Goal: Register for event/course

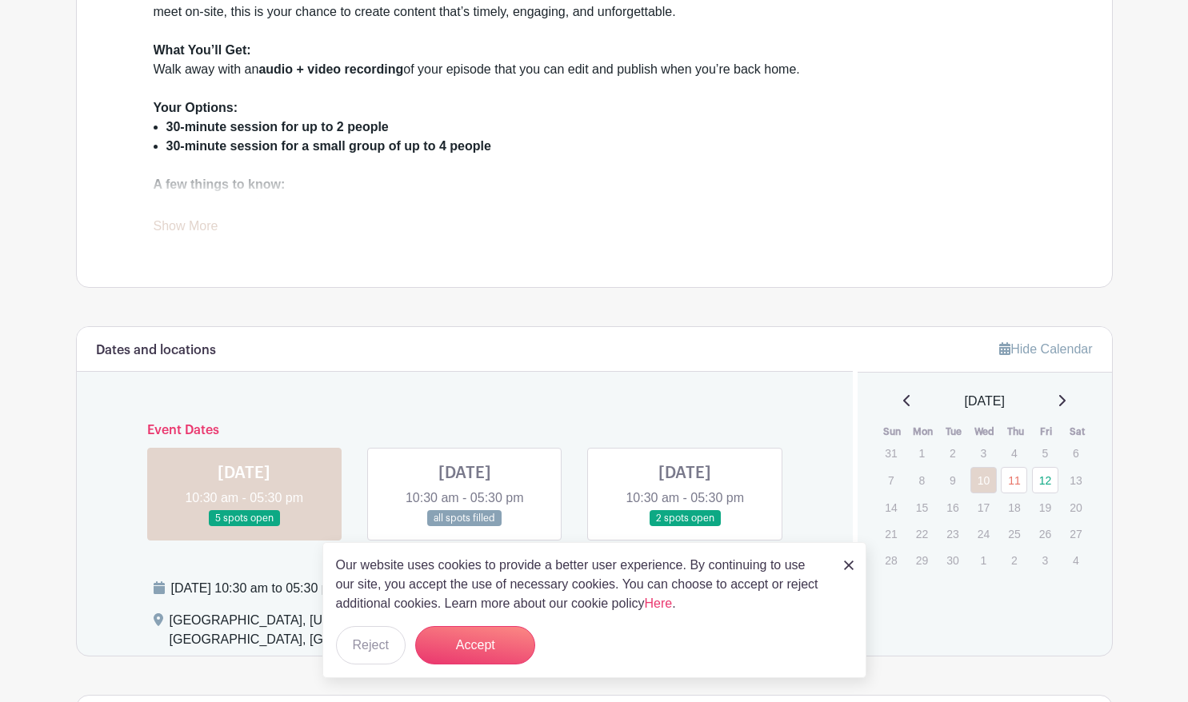
scroll to position [480, 0]
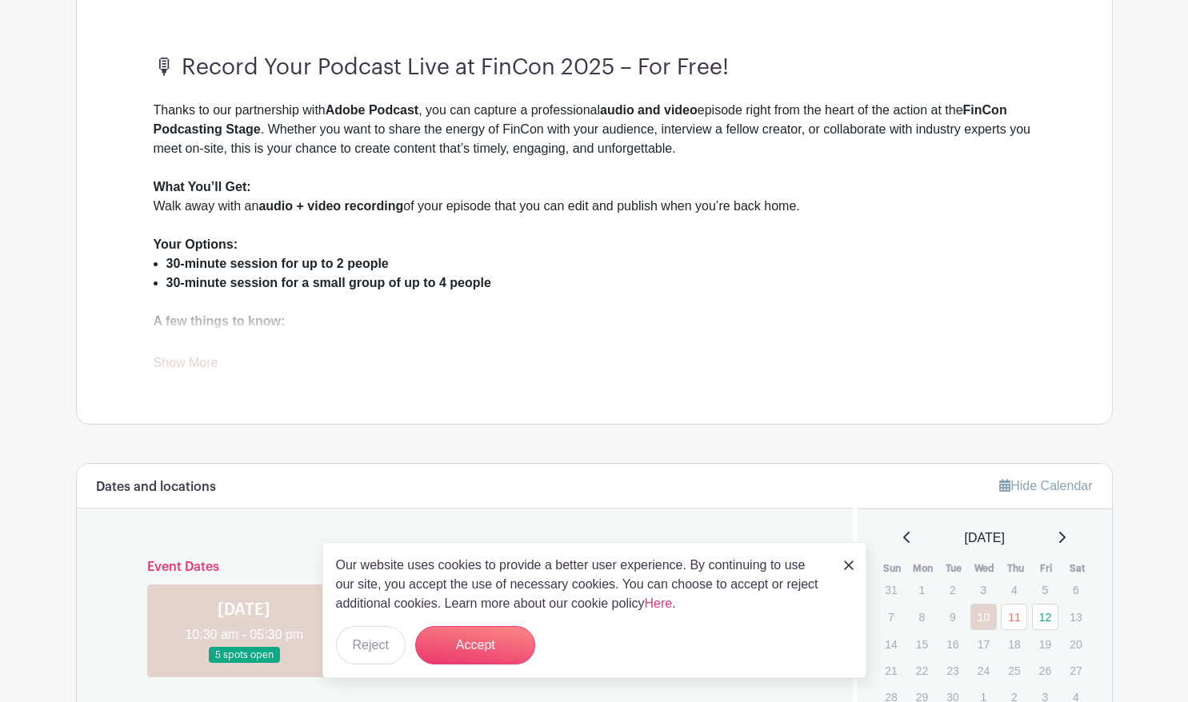
click at [183, 365] on link "Show More" at bounding box center [186, 366] width 65 height 20
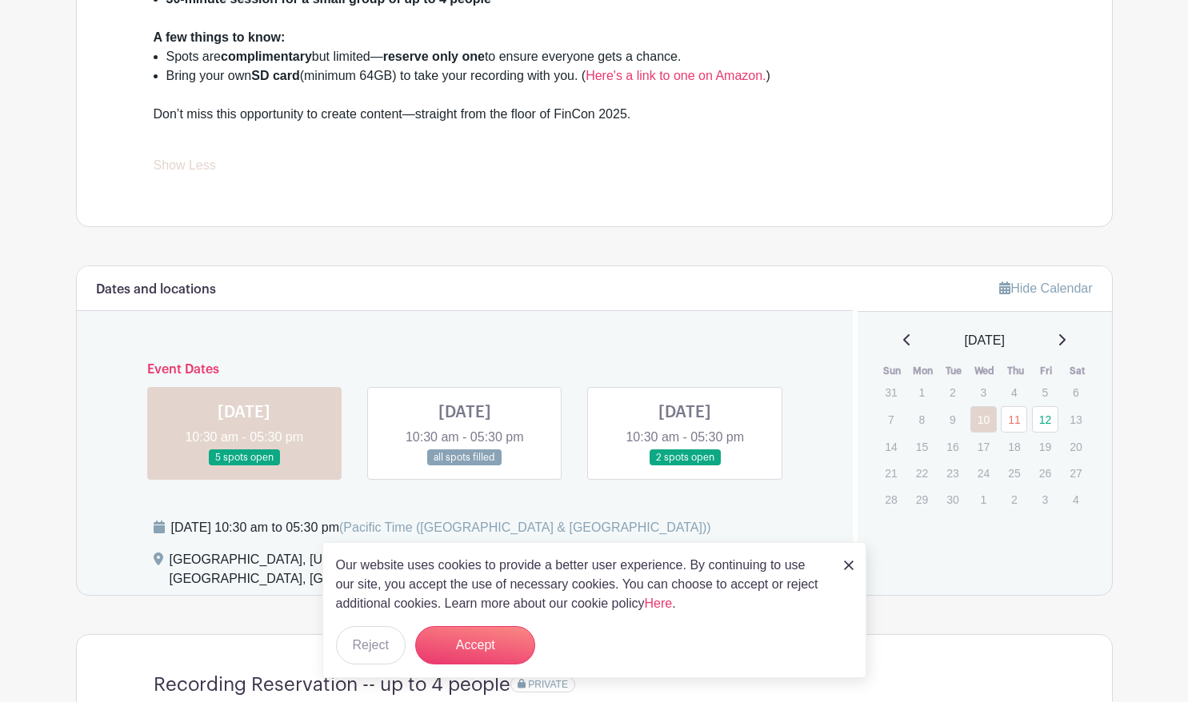
scroll to position [800, 0]
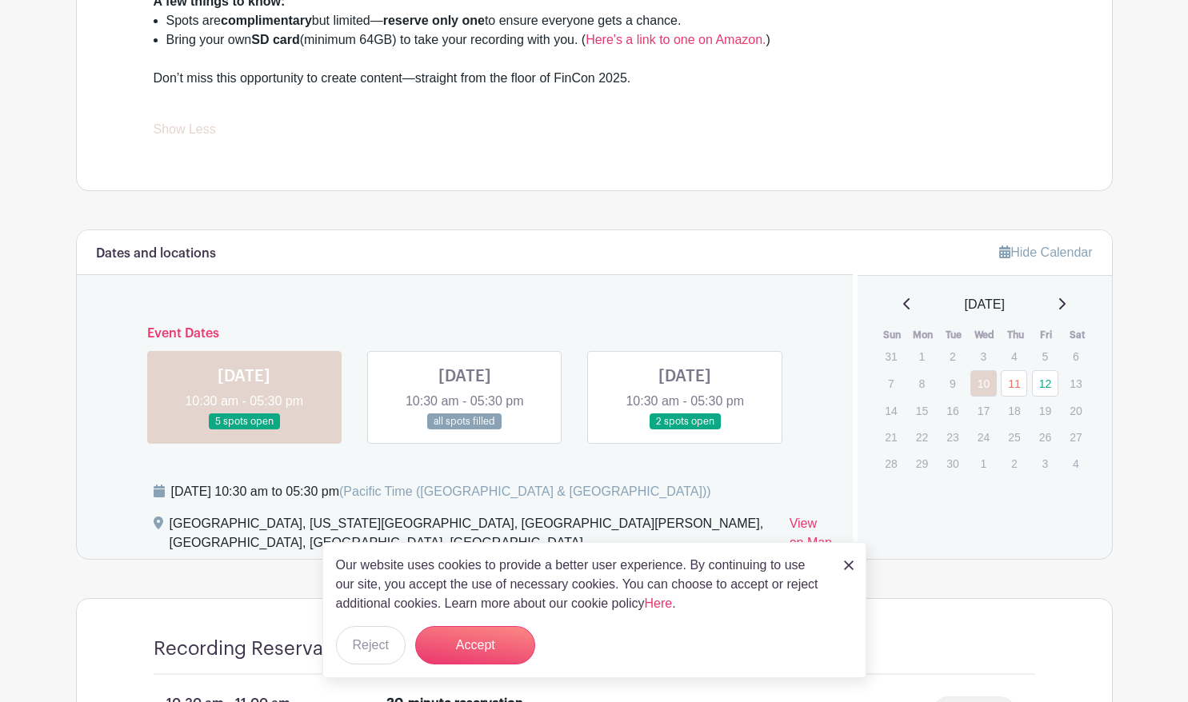
click at [848, 566] on img at bounding box center [849, 566] width 10 height 10
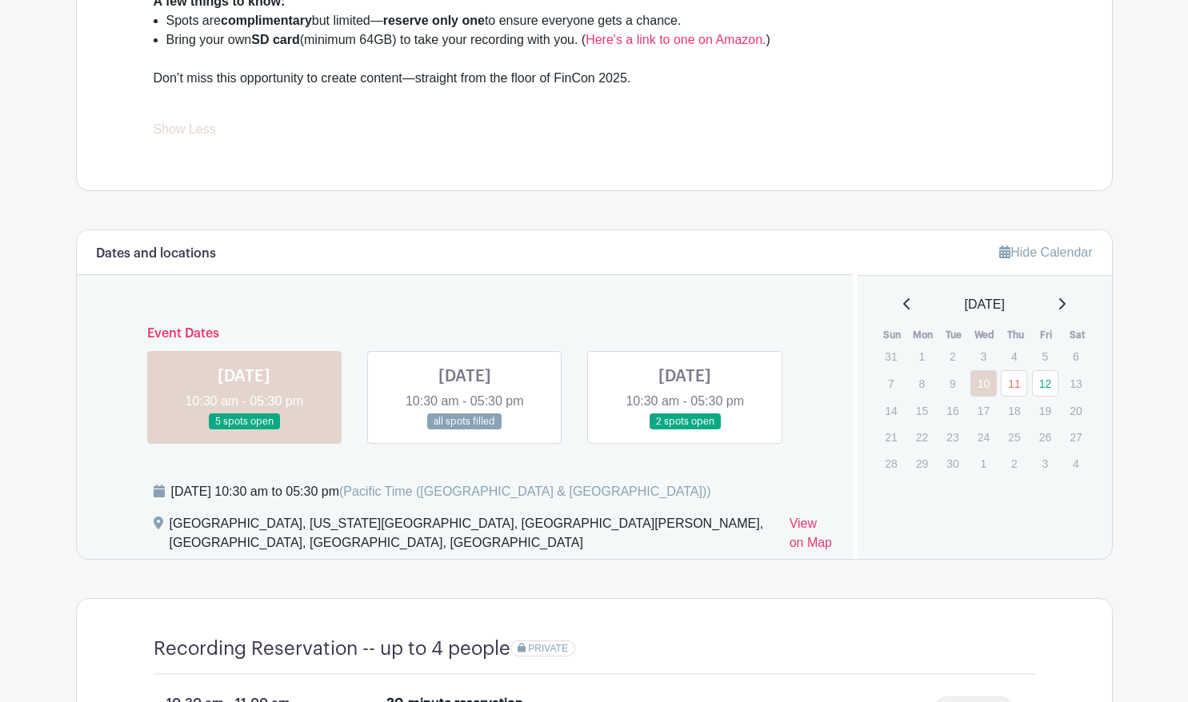
click at [244, 430] on link at bounding box center [244, 430] width 0 height 0
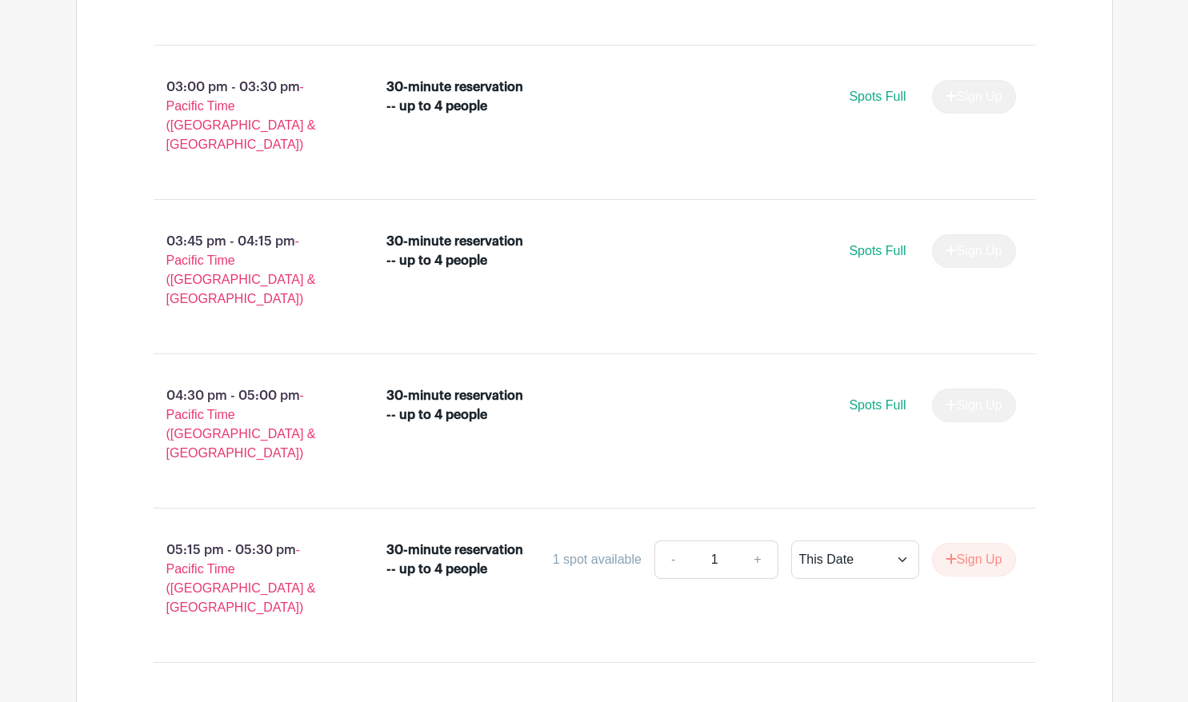
scroll to position [2000, 0]
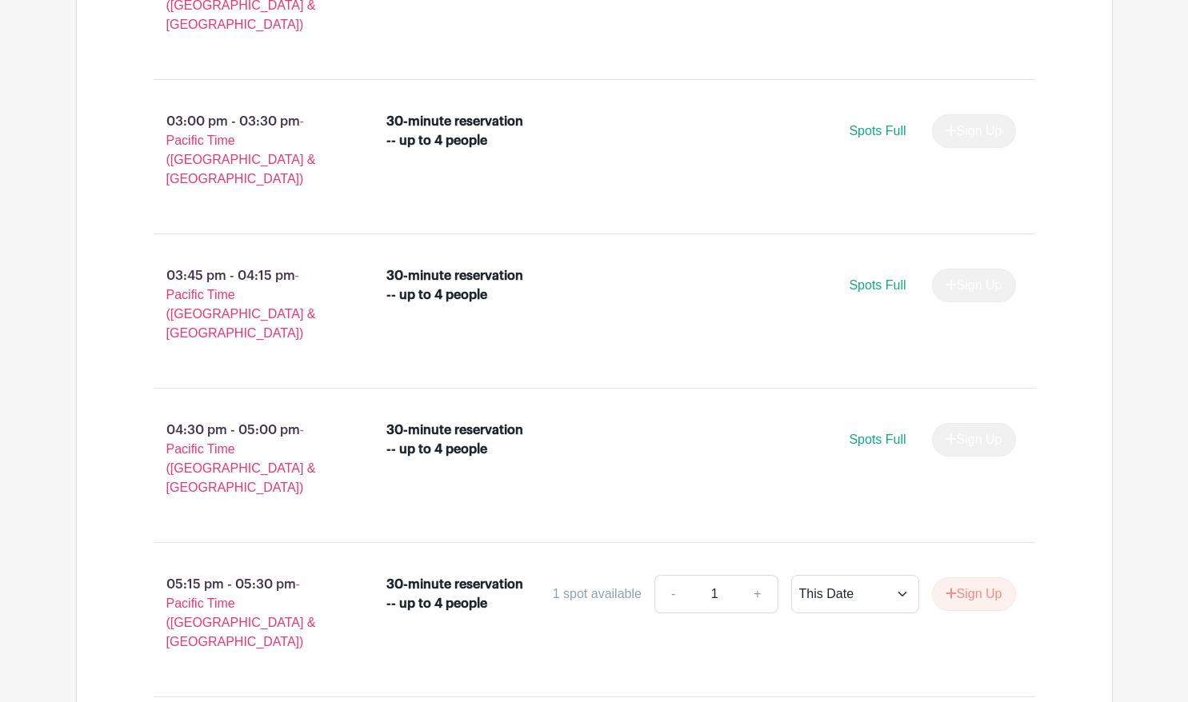
click at [728, 575] on input "1" at bounding box center [714, 594] width 48 height 38
click at [758, 575] on link "+" at bounding box center [758, 594] width 40 height 38
click at [673, 575] on link "-" at bounding box center [672, 594] width 37 height 38
click at [765, 575] on link "+" at bounding box center [758, 594] width 40 height 38
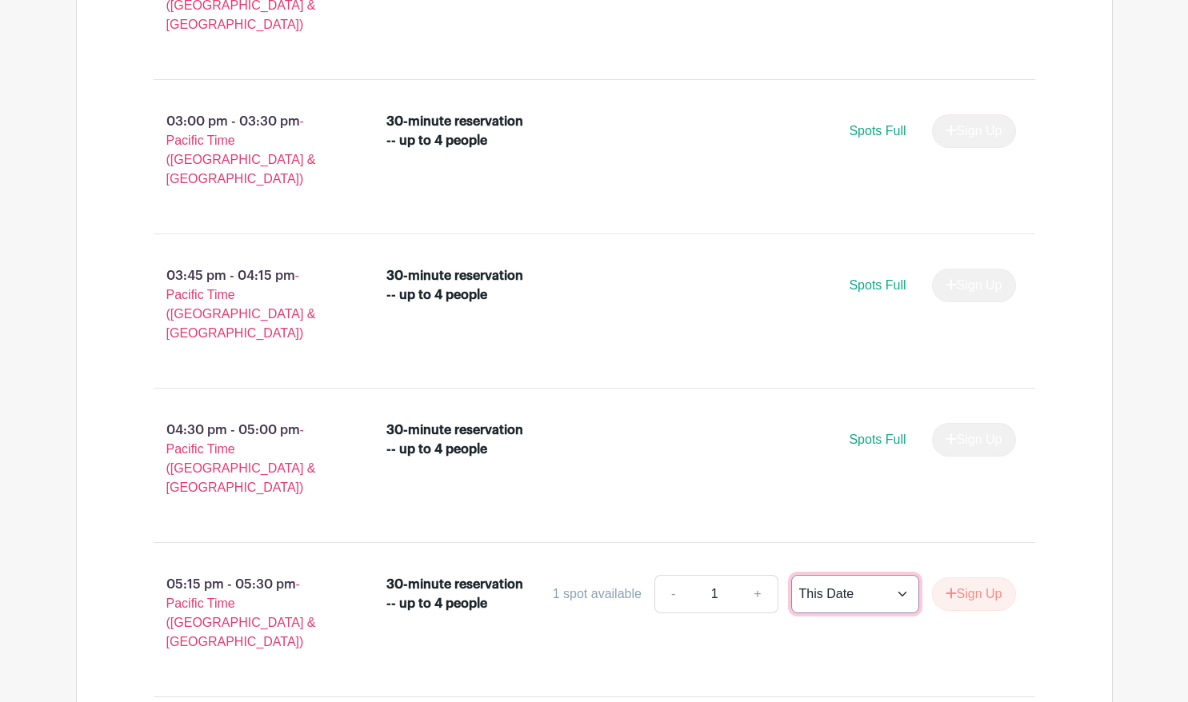
click at [859, 575] on select "This Date Select Dates" at bounding box center [855, 594] width 128 height 38
click at [982, 578] on button "Sign Up" at bounding box center [974, 595] width 84 height 34
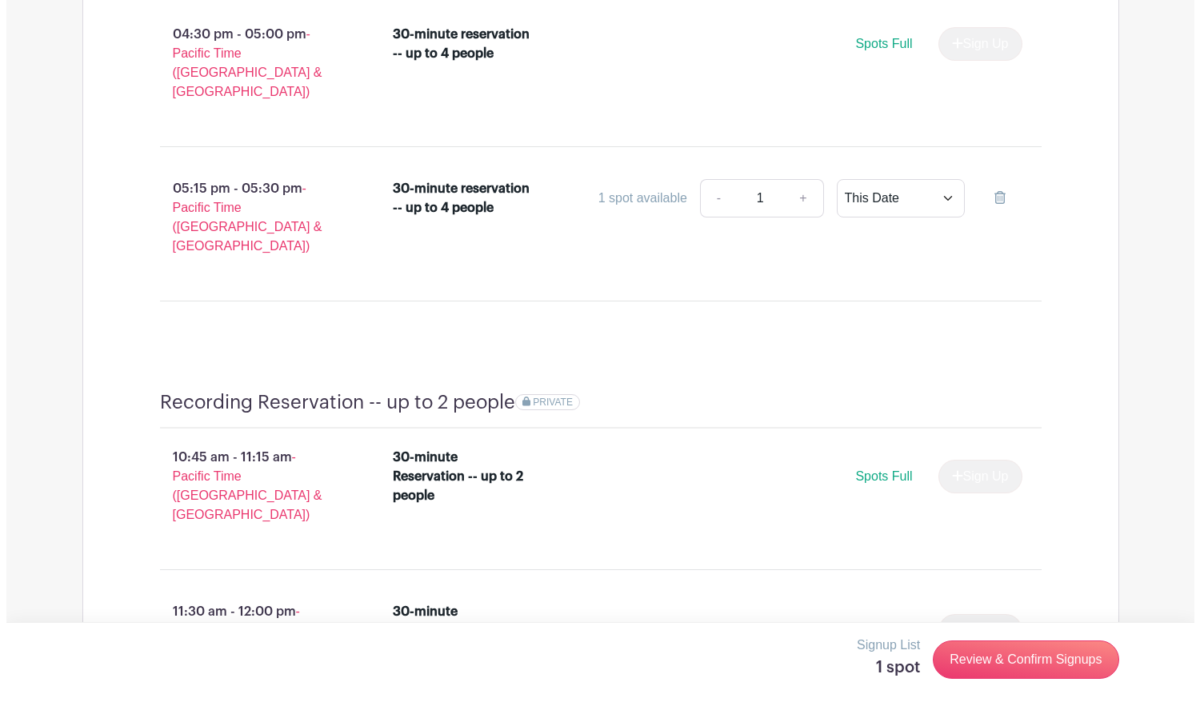
scroll to position [2400, 0]
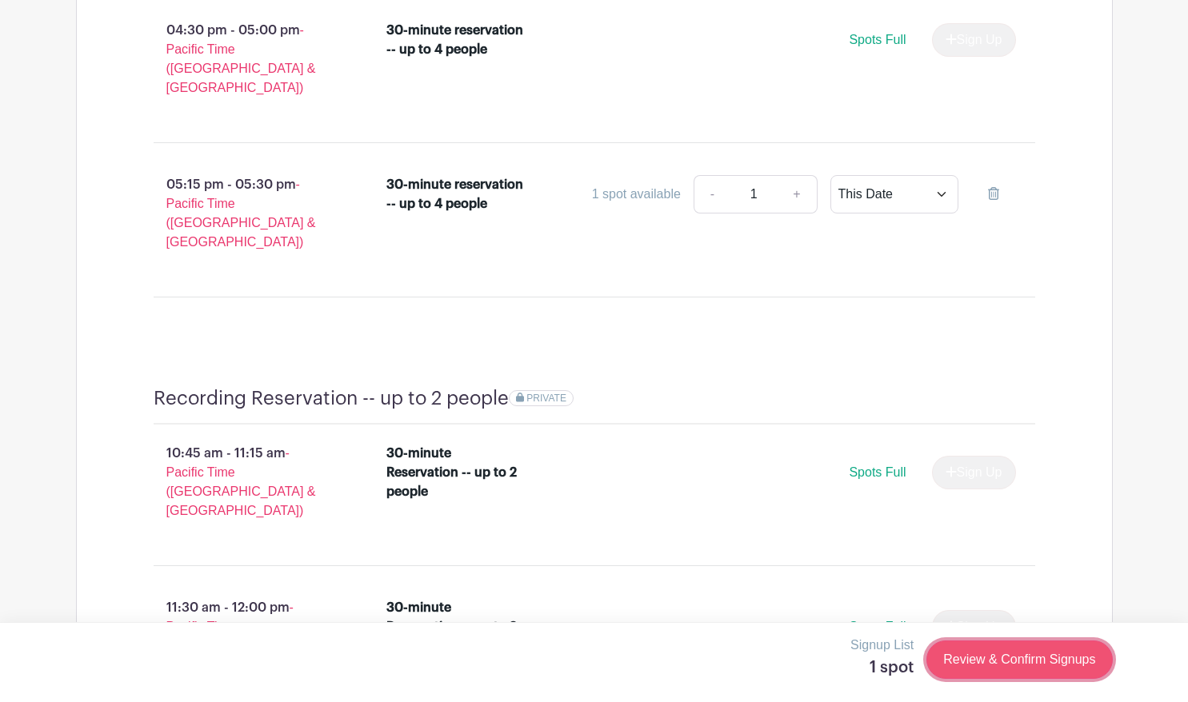
click at [994, 655] on link "Review & Confirm Signups" at bounding box center [1019, 660] width 186 height 38
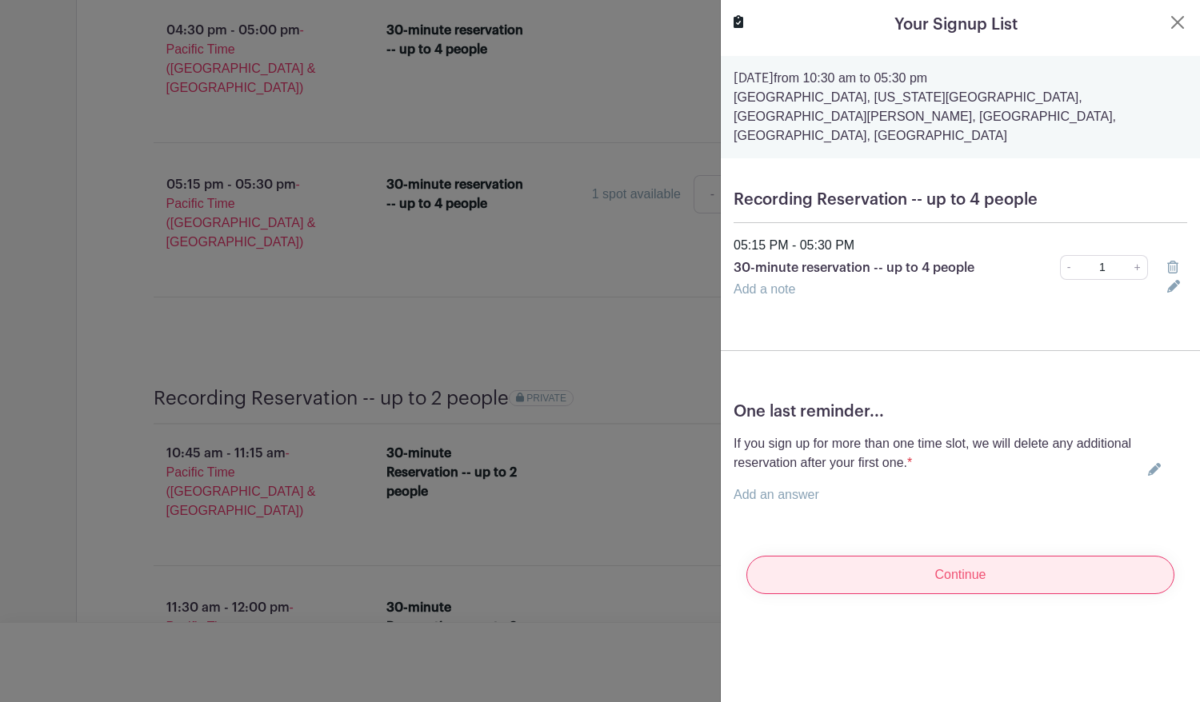
click at [969, 557] on input "Continue" at bounding box center [960, 575] width 428 height 38
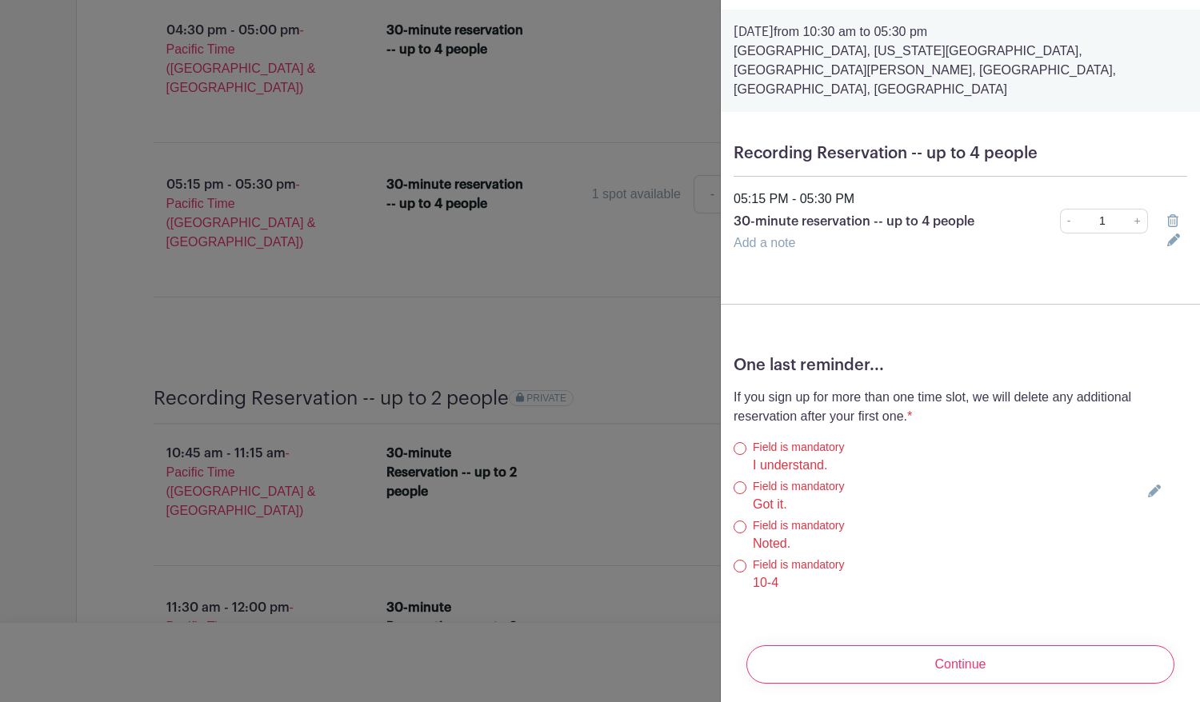
scroll to position [98, 0]
click at [740, 439] on div "Field is mandatory I understand." at bounding box center [938, 457] width 408 height 36
click at [740, 442] on input "I understand." at bounding box center [740, 448] width 13 height 13
radio input "true"
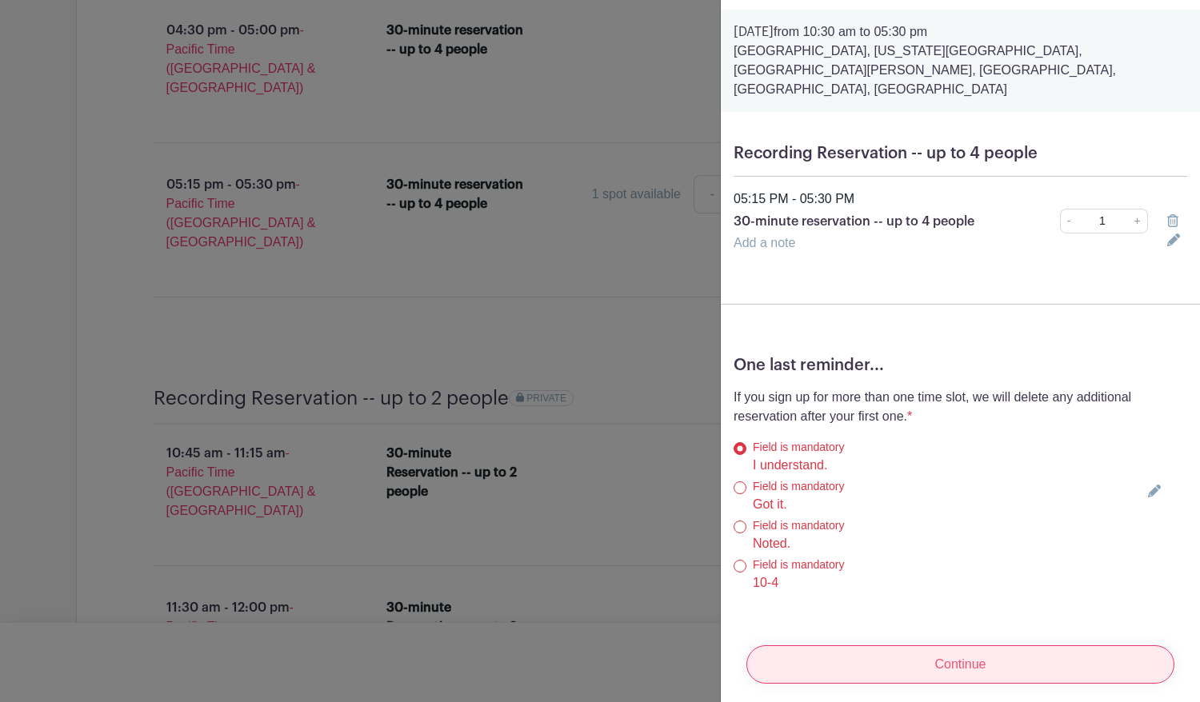
click at [969, 646] on input "Continue" at bounding box center [960, 665] width 428 height 38
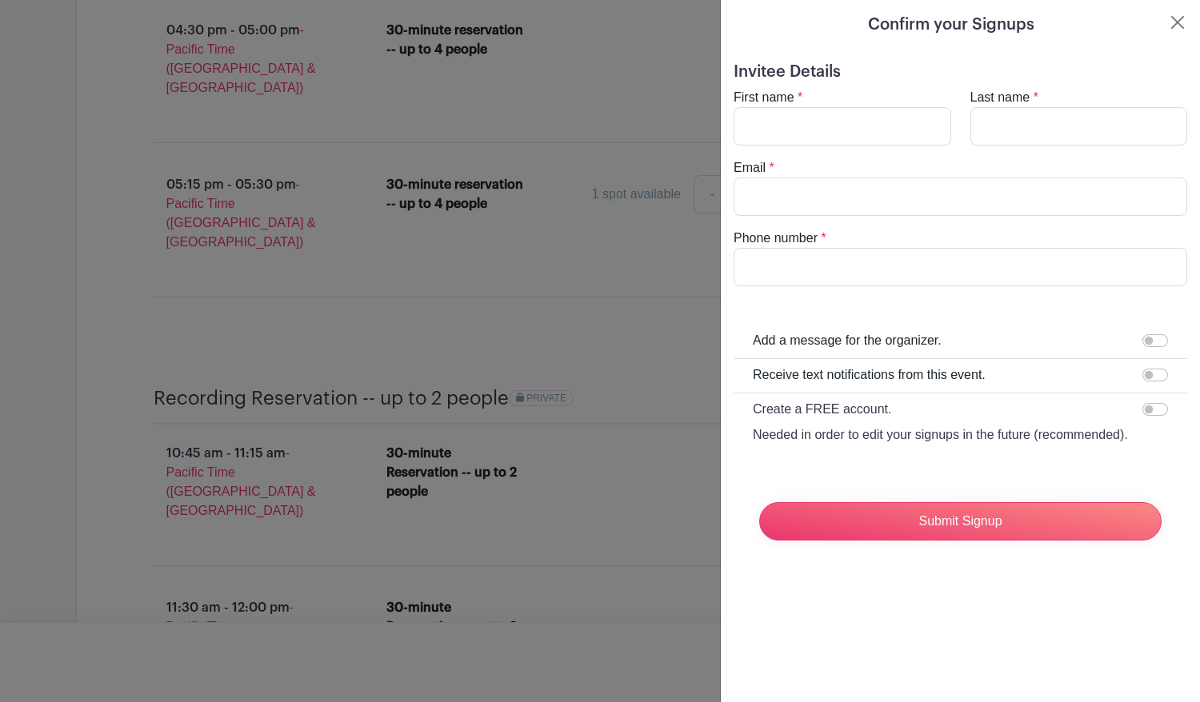
scroll to position [0, 0]
click at [826, 130] on input "First name" at bounding box center [843, 126] width 218 height 38
type input "JJ"
type input "Conway"
type input "ministerwiggins@gmail.com"
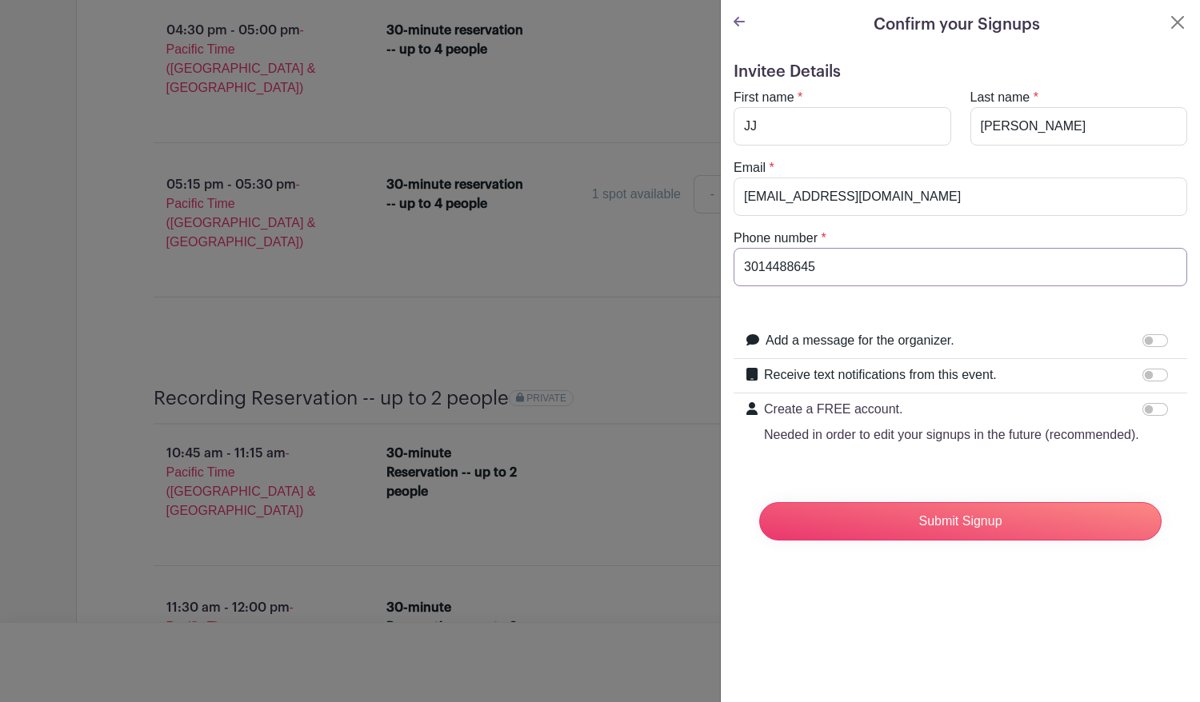
drag, startPoint x: 848, startPoint y: 266, endPoint x: 690, endPoint y: 258, distance: 158.6
type input "2549646474"
click at [945, 541] on input "Submit Signup" at bounding box center [960, 521] width 402 height 38
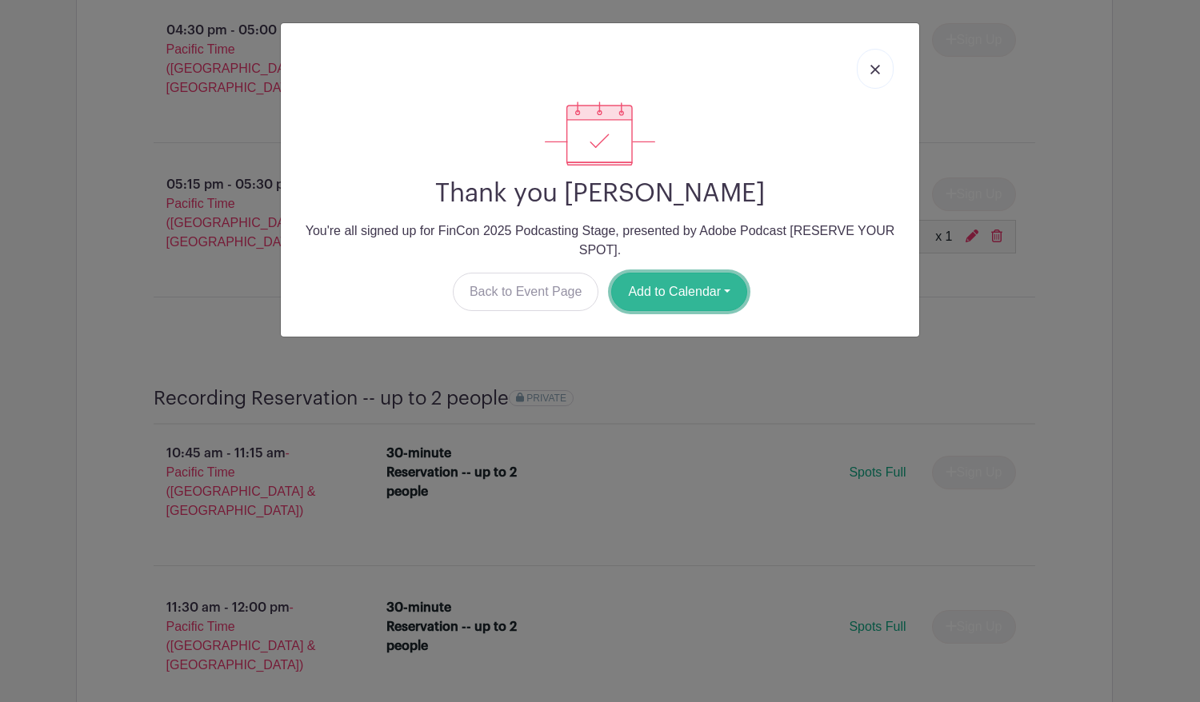
click at [669, 284] on button "Add to Calendar" at bounding box center [679, 292] width 136 height 38
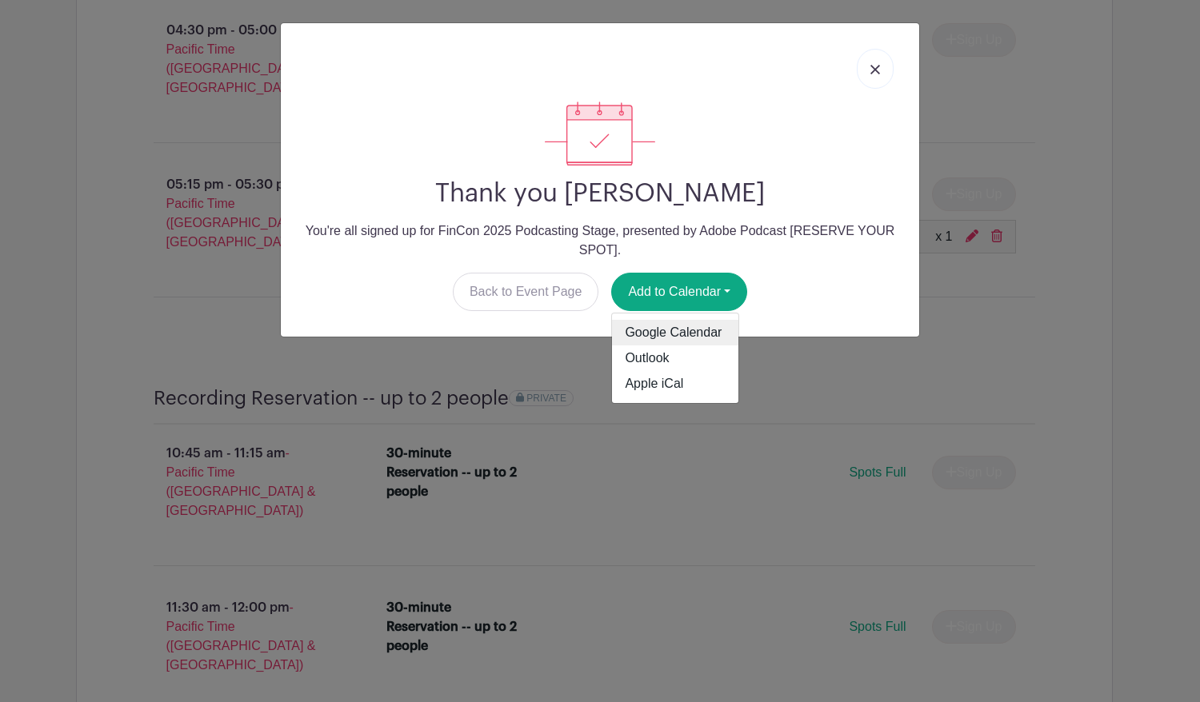
click at [670, 332] on link "Google Calendar" at bounding box center [675, 333] width 126 height 26
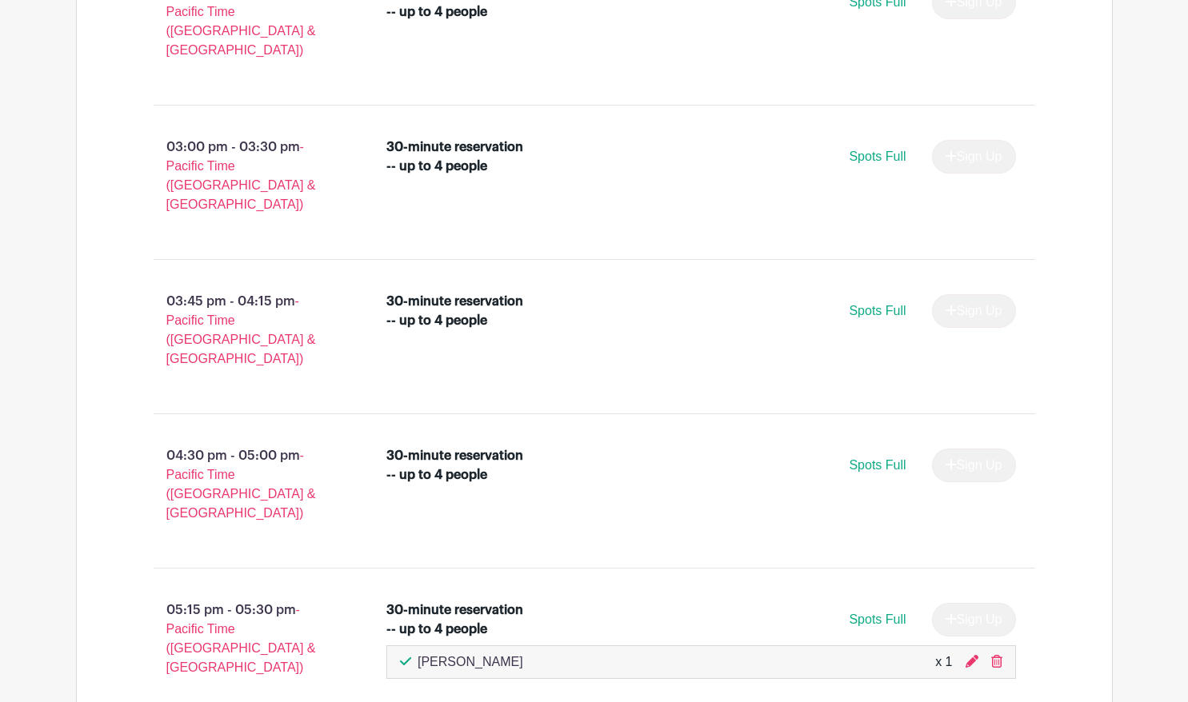
scroll to position [1920, 0]
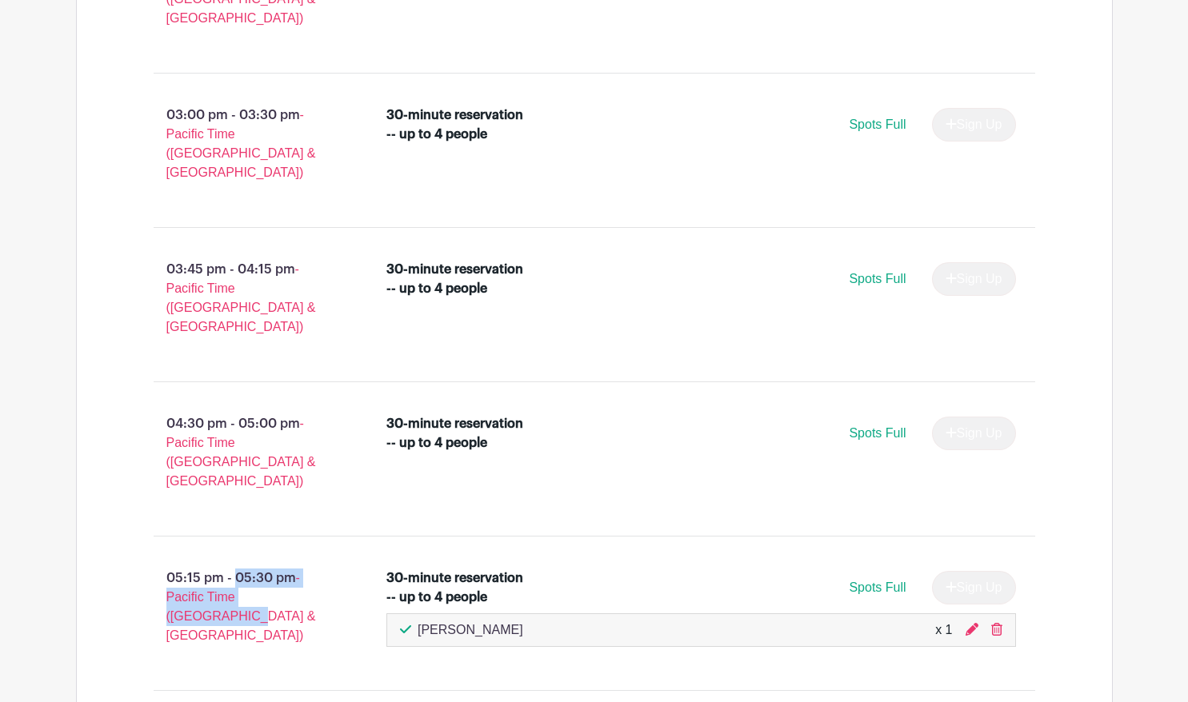
drag, startPoint x: 252, startPoint y: 496, endPoint x: 167, endPoint y: 449, distance: 97.0
click at [167, 562] on p "05:15 pm - 05:30 pm - Pacific Time ([GEOGRAPHIC_DATA] & [GEOGRAPHIC_DATA])" at bounding box center [245, 607] width 234 height 90
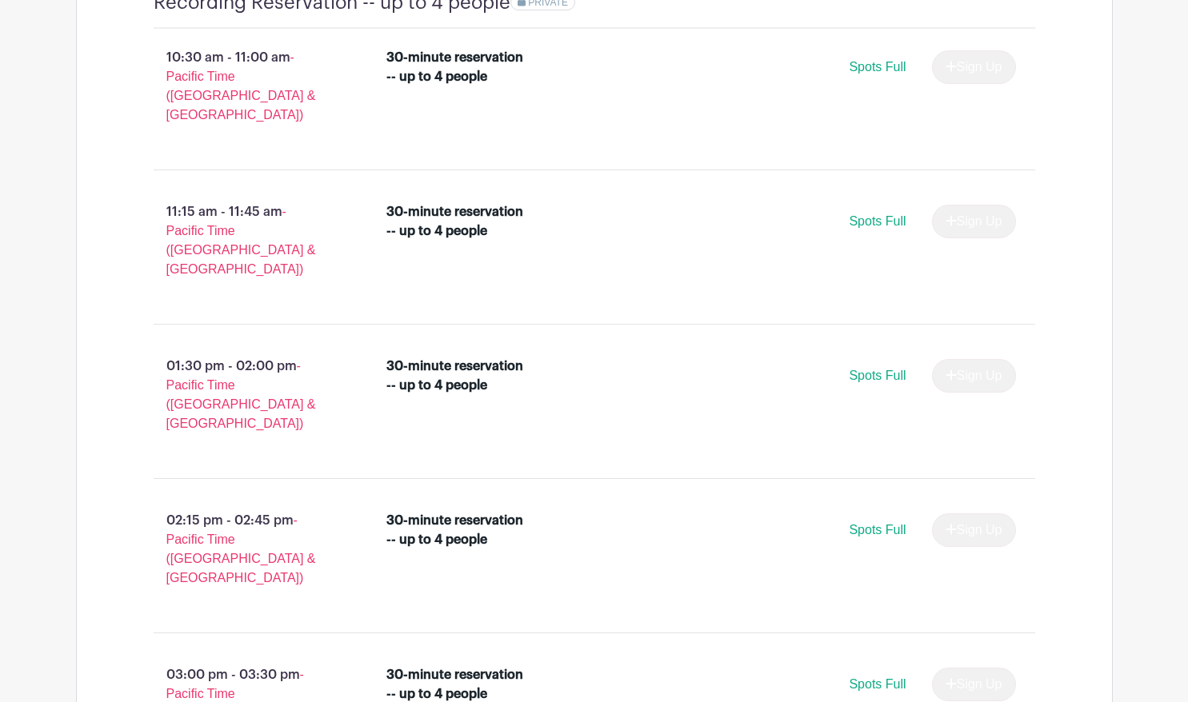
scroll to position [800, 0]
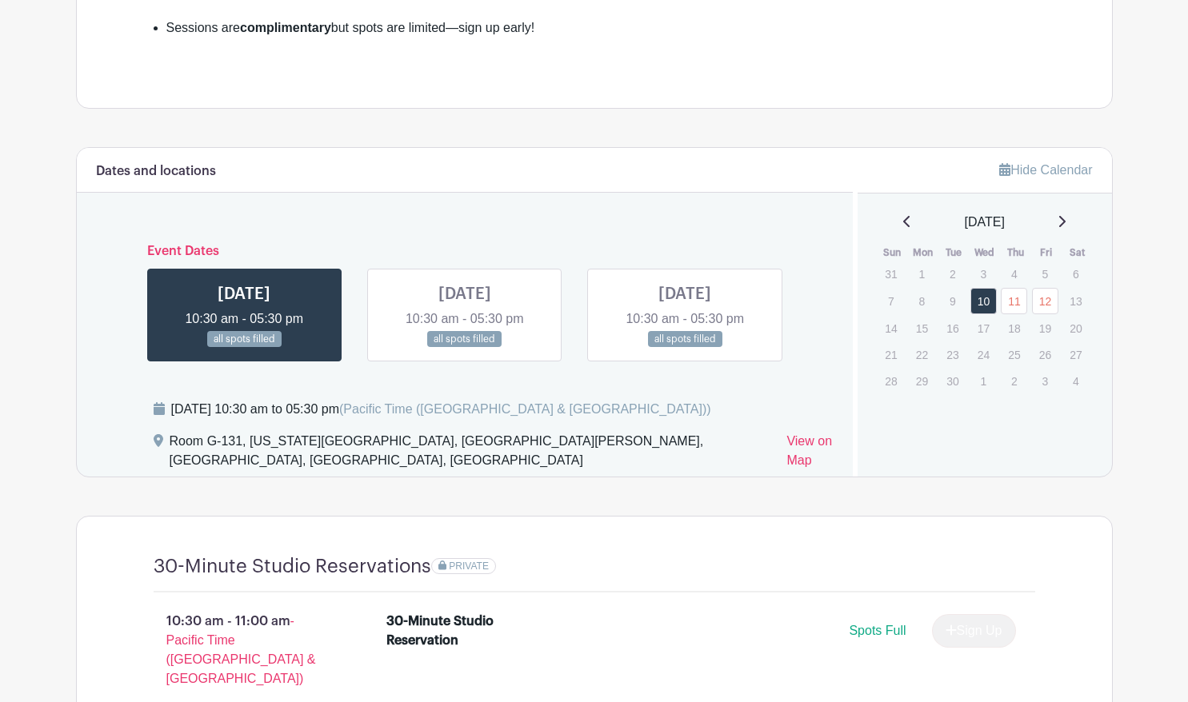
scroll to position [800, 0]
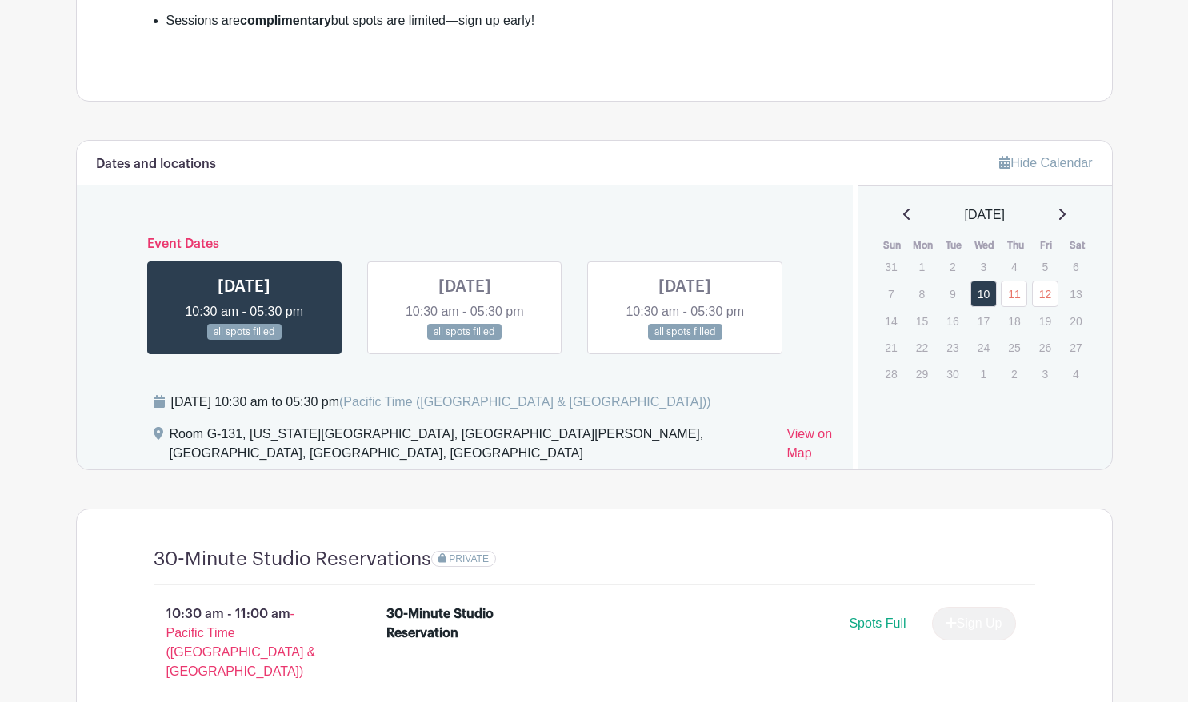
click at [465, 341] on link at bounding box center [465, 341] width 0 height 0
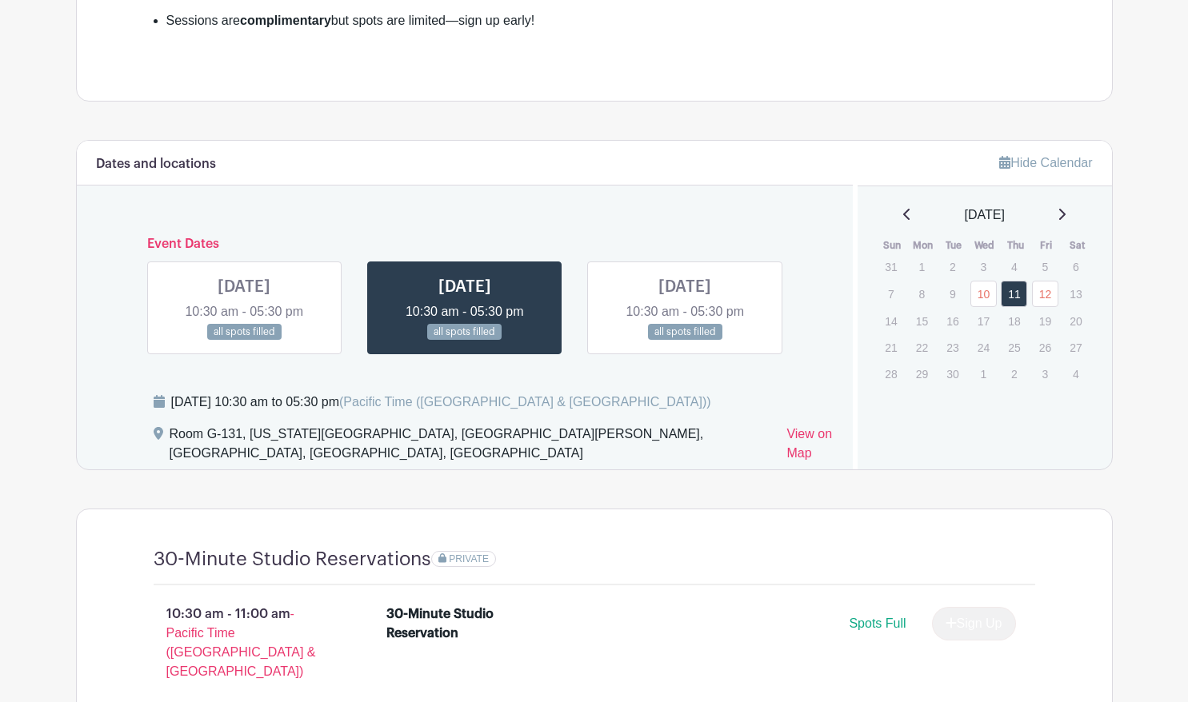
click at [685, 341] on link at bounding box center [685, 341] width 0 height 0
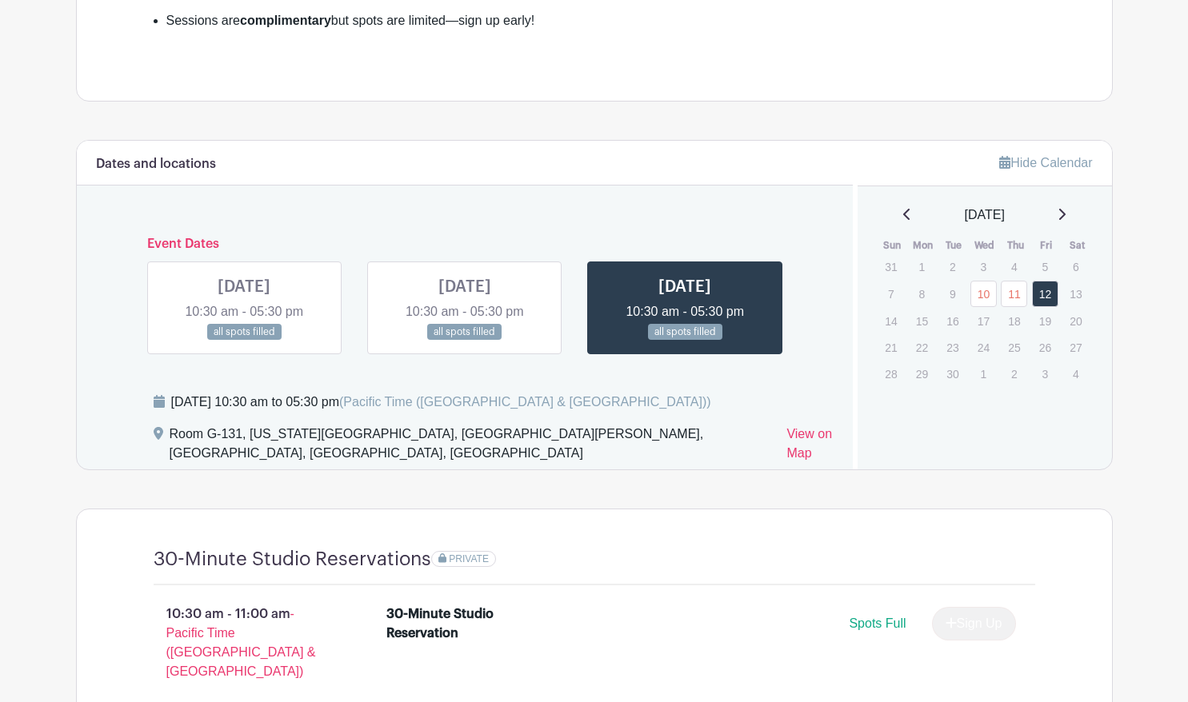
click at [244, 341] on link at bounding box center [244, 341] width 0 height 0
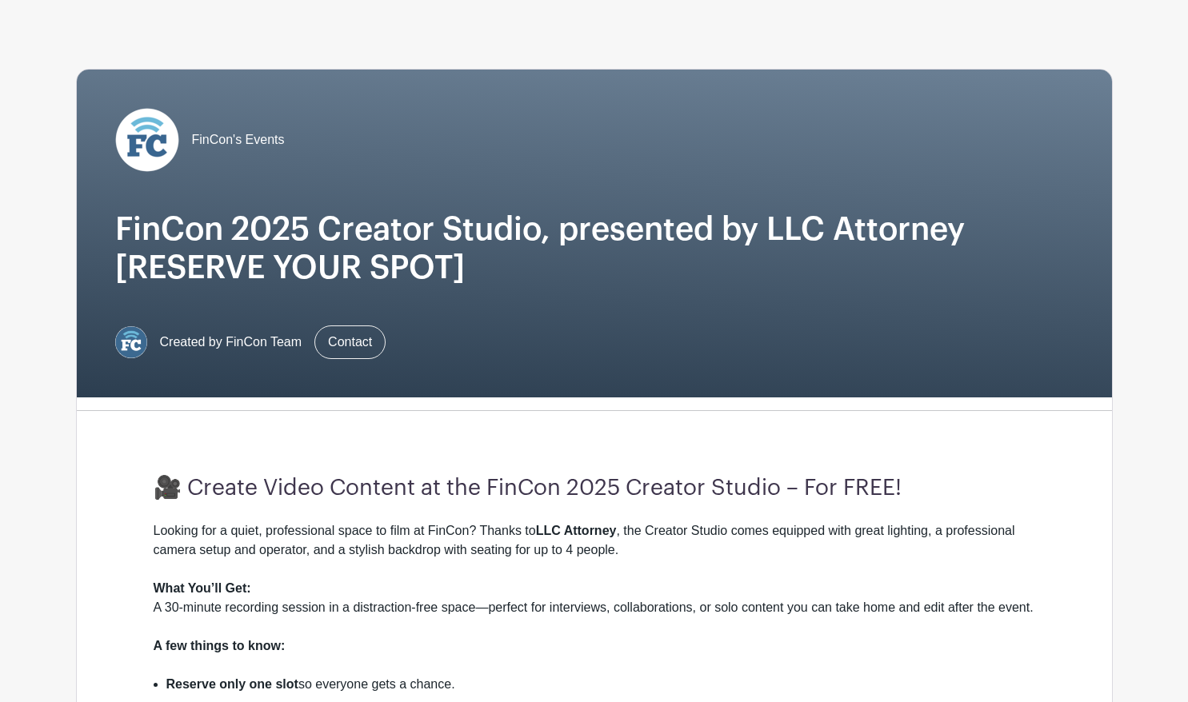
scroll to position [56, 0]
